Goal: Communication & Community: Share content

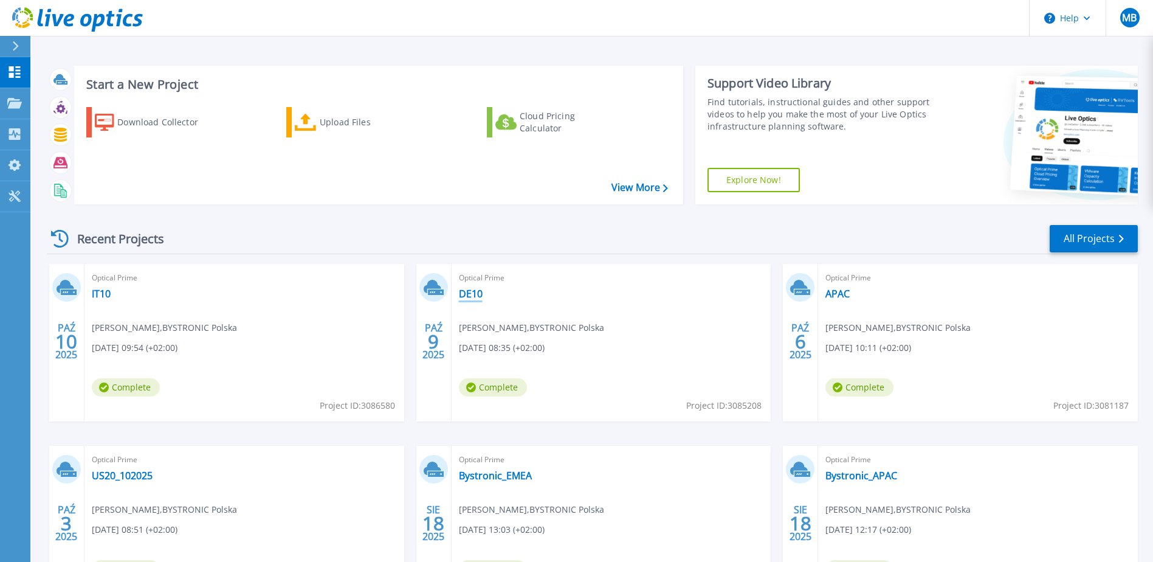
click at [469, 291] on link "DE10" at bounding box center [471, 294] width 24 height 12
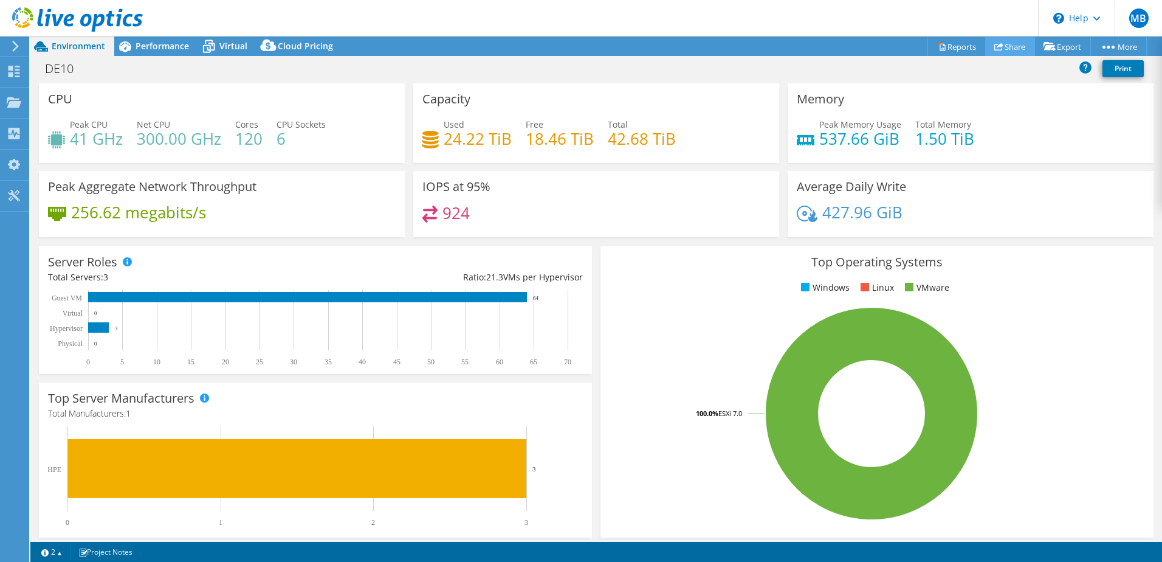
click at [1015, 46] on link "Share" at bounding box center [1011, 46] width 50 height 19
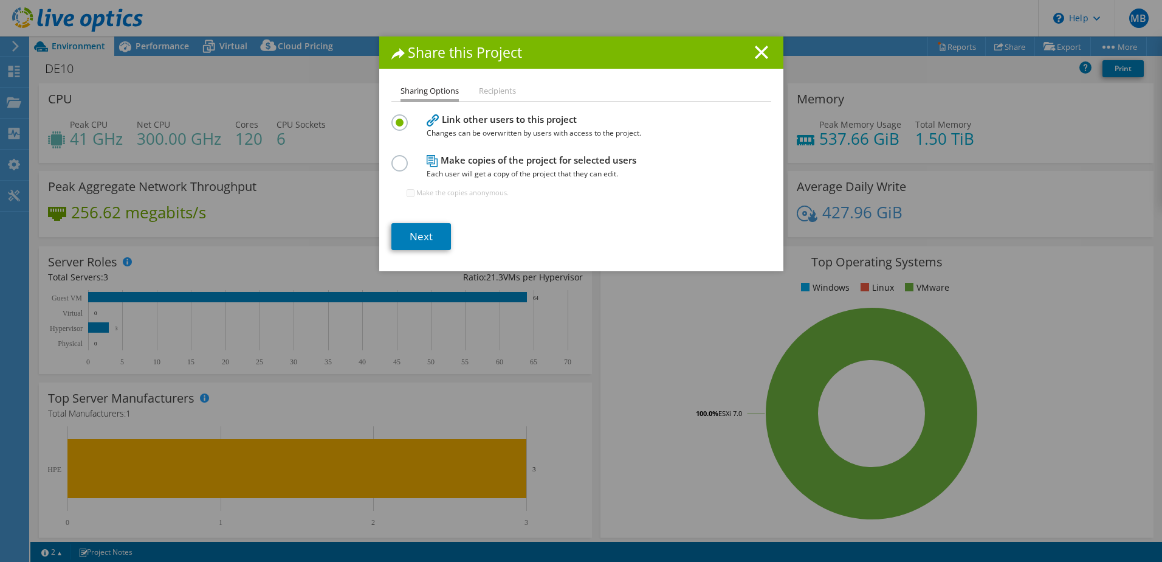
click at [497, 162] on h4 "Make copies of the project for selected users Each user will get a copy of the …" at bounding box center [579, 166] width 304 height 27
click at [395, 158] on label at bounding box center [402, 156] width 21 height 3
click at [0, 0] on input "radio" at bounding box center [0, 0] width 0 height 0
click at [421, 241] on link "Next" at bounding box center [422, 236] width 60 height 27
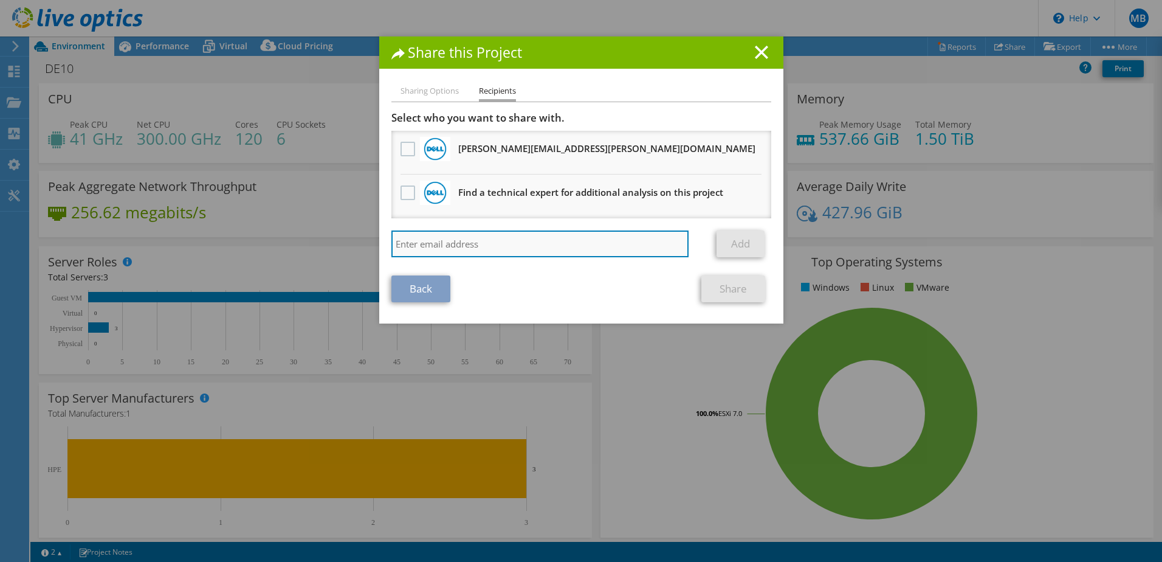
click at [433, 241] on input "search" at bounding box center [541, 243] width 298 height 27
paste input "(marc.schmitt@lake.ch"
type input "marc.schmitt@lake.ch"
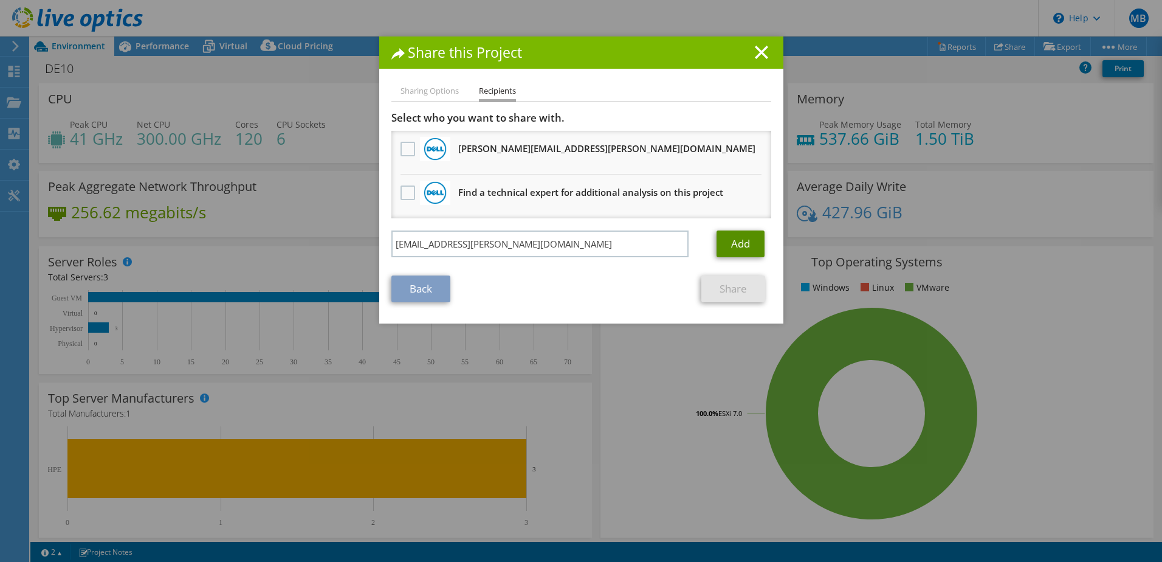
click at [732, 236] on link "Add" at bounding box center [741, 243] width 48 height 27
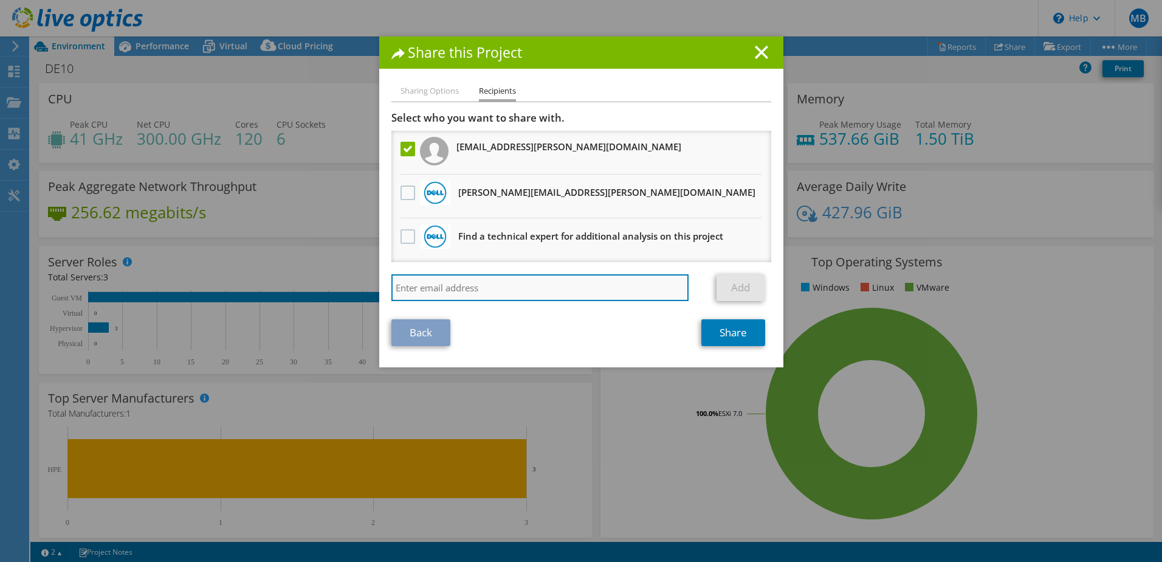
click at [467, 289] on input "search" at bounding box center [541, 287] width 298 height 27
paste input "joe.schnellmann@lake.ch"
type input "joe.schnellmann@lake.ch"
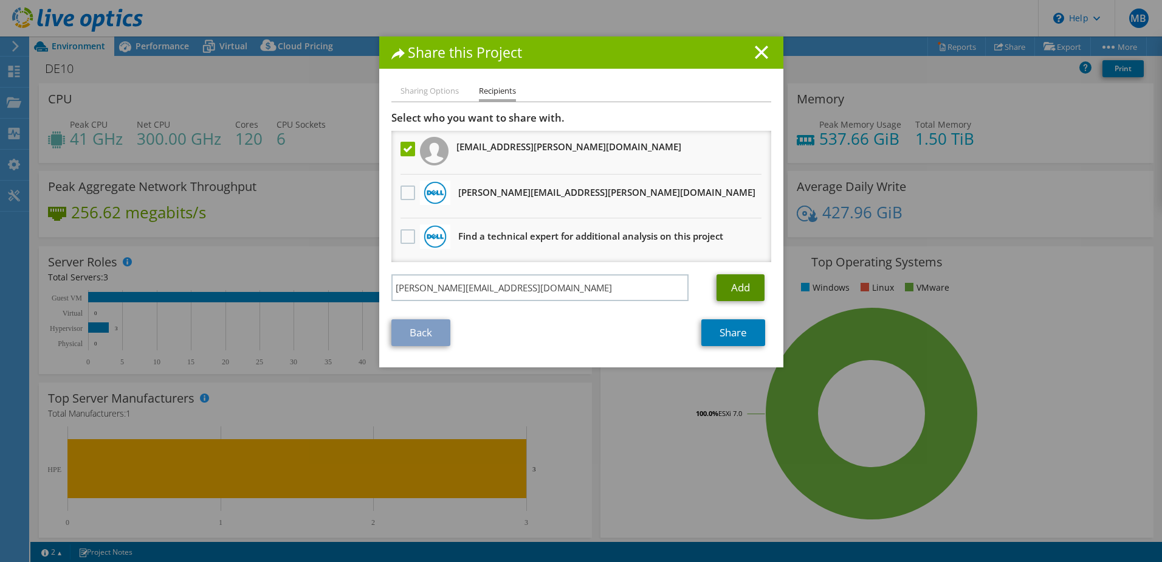
click at [724, 288] on link "Add" at bounding box center [741, 287] width 48 height 27
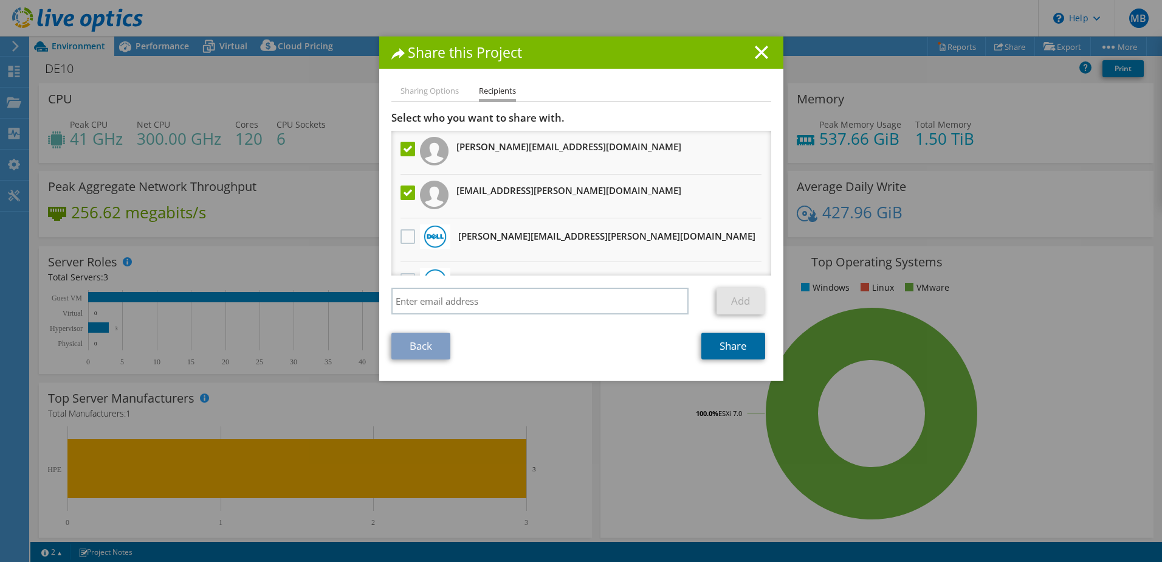
click at [716, 350] on link "Share" at bounding box center [734, 346] width 64 height 27
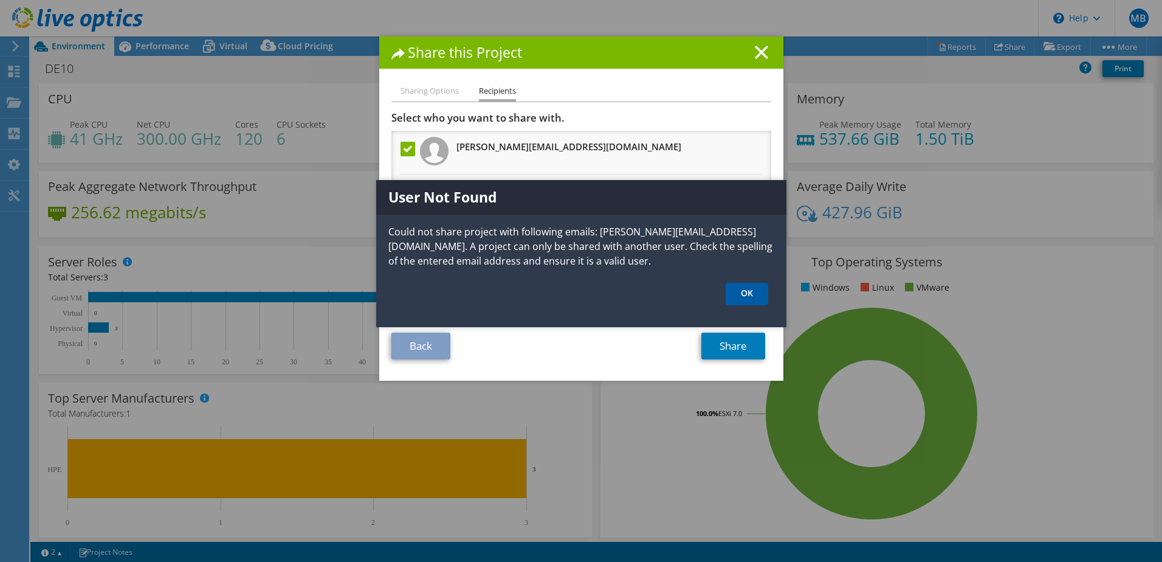
click at [753, 298] on link "OK" at bounding box center [747, 294] width 43 height 22
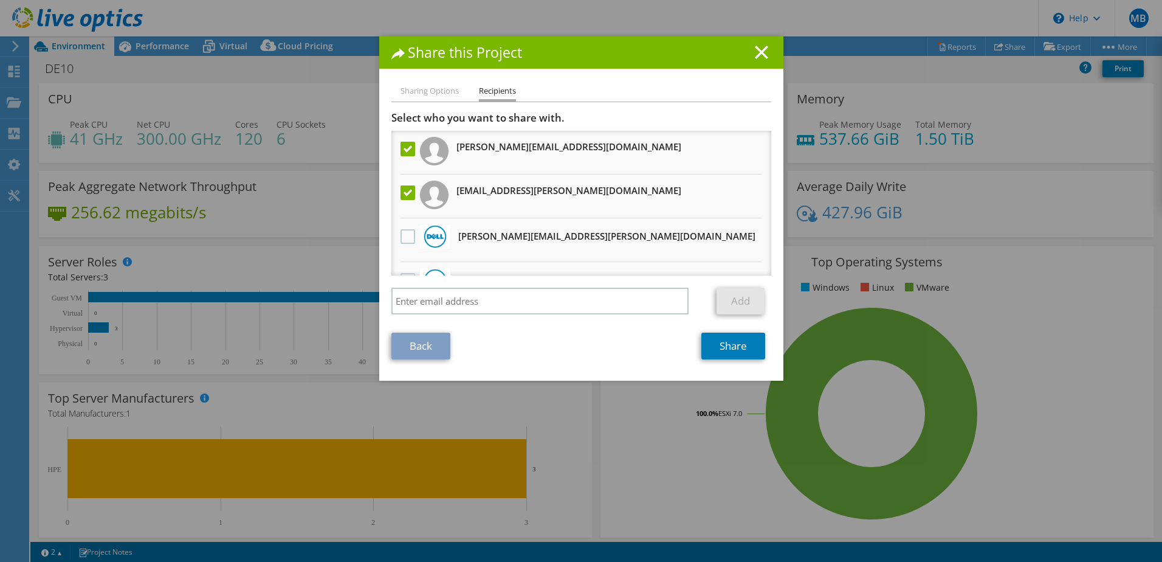
click at [405, 152] on label at bounding box center [410, 149] width 18 height 15
click at [0, 0] on input "checkbox" at bounding box center [0, 0] width 0 height 0
click at [704, 344] on link "Share" at bounding box center [734, 346] width 64 height 27
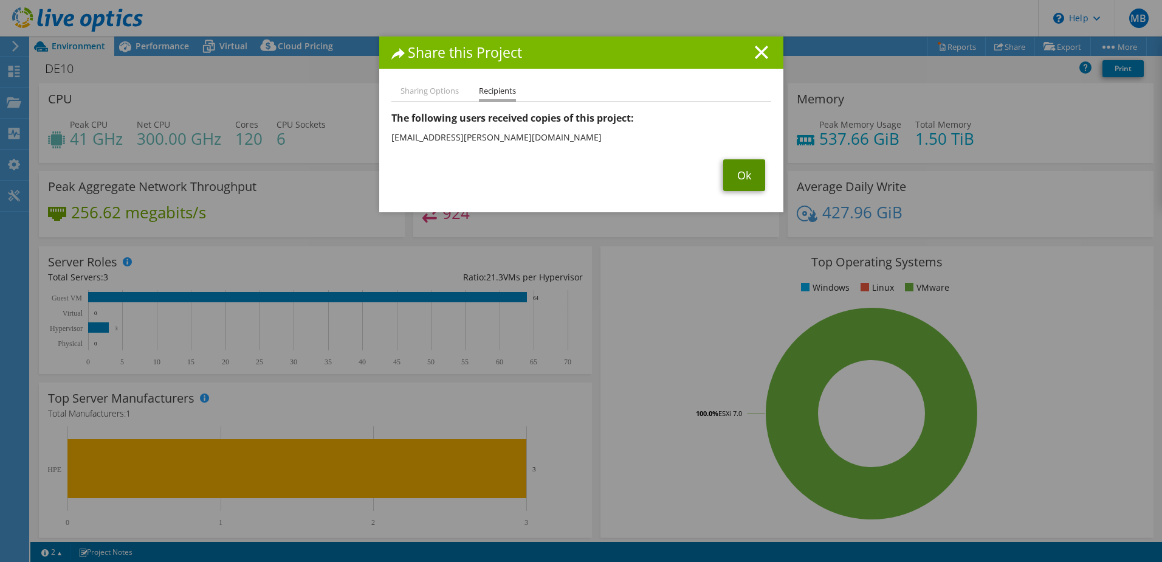
click at [751, 181] on link "Ok" at bounding box center [744, 175] width 42 height 32
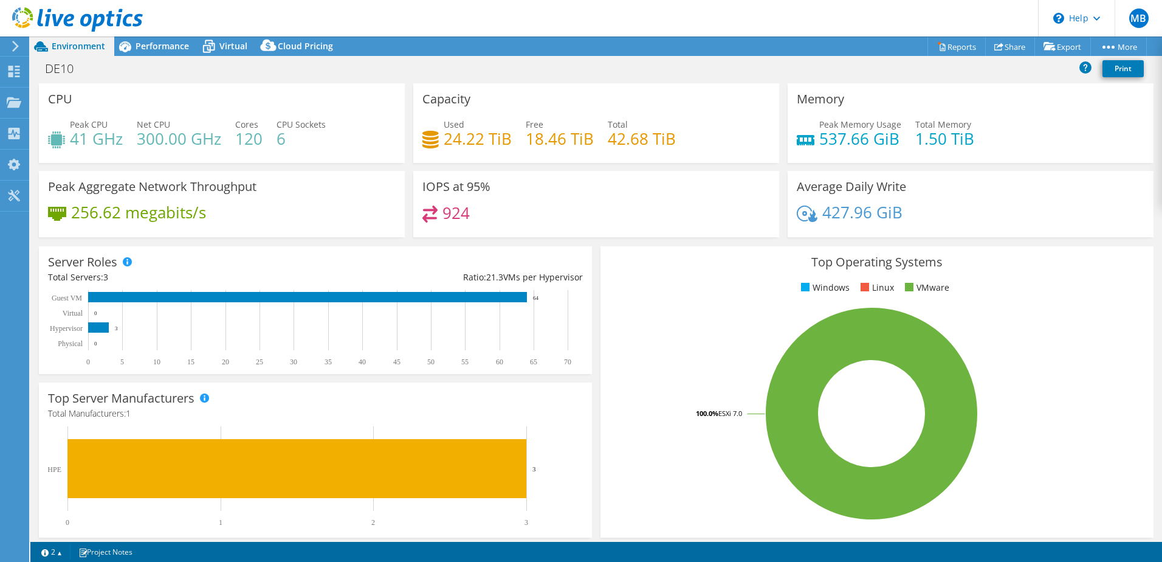
click at [690, 30] on header "MB End User Marcin Baldy marcin.baldy@bystronic.com BYSTRONIC Polska My Profile…" at bounding box center [581, 18] width 1162 height 36
